Goal: Information Seeking & Learning: Learn about a topic

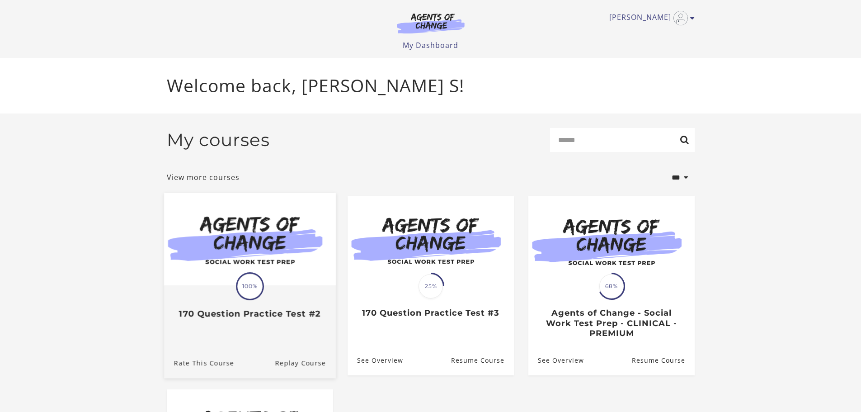
click at [312, 290] on div "Translation missing: en.liquid.partials.dashboard_course_card.progress_descript…" at bounding box center [250, 302] width 172 height 33
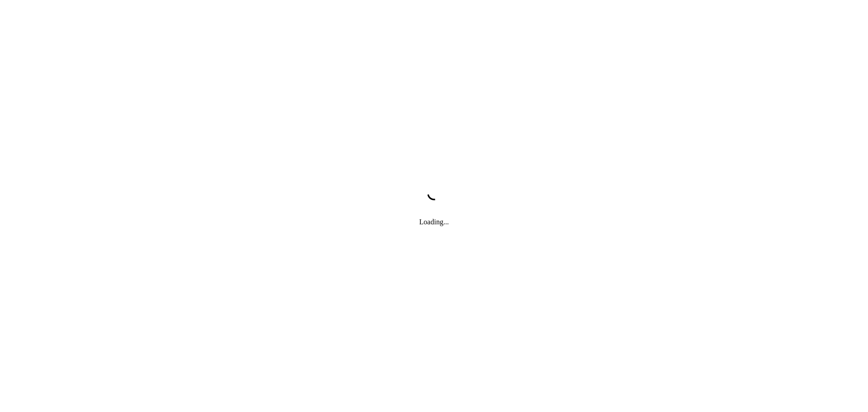
click at [247, 286] on div "Loading..." at bounding box center [434, 206] width 868 height 412
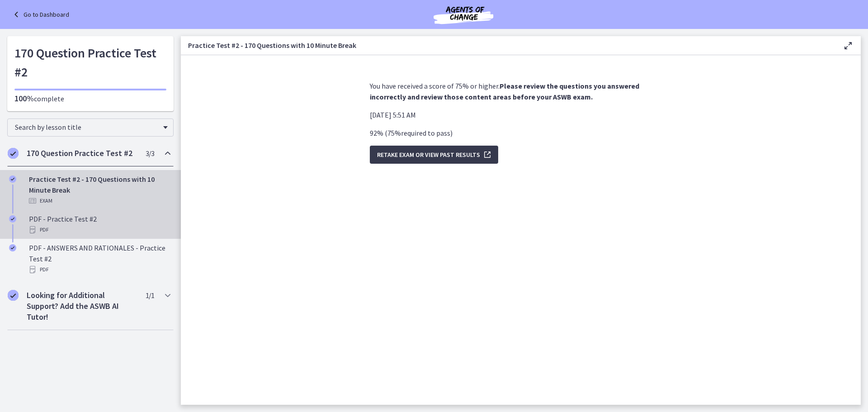
click at [78, 226] on div "PDF" at bounding box center [99, 229] width 141 height 11
